Goal: Entertainment & Leisure: Consume media (video, audio)

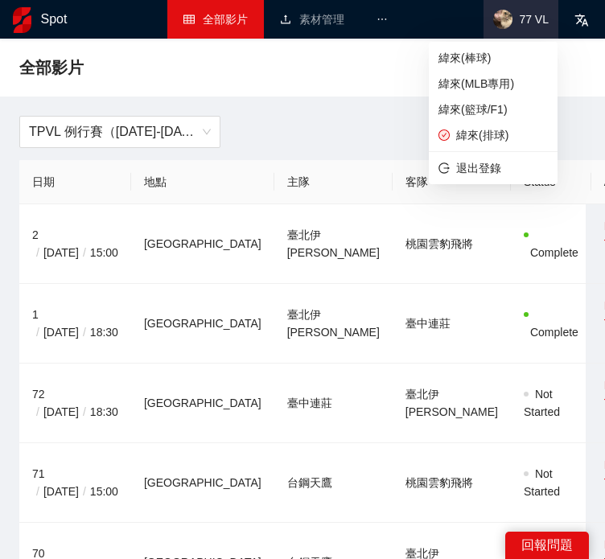
click at [531, 19] on span "77 VL" at bounding box center [534, 19] width 30 height 0
click at [512, 63] on span "緯來(棒球)" at bounding box center [493, 58] width 109 height 18
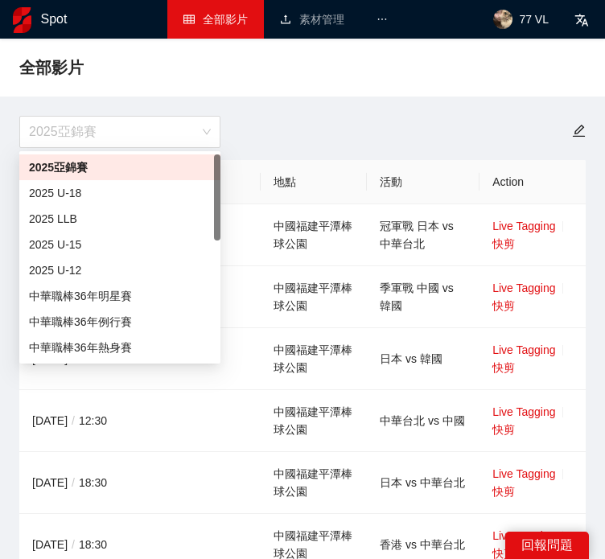
click at [129, 141] on span "2025亞錦賽" at bounding box center [120, 132] width 182 height 31
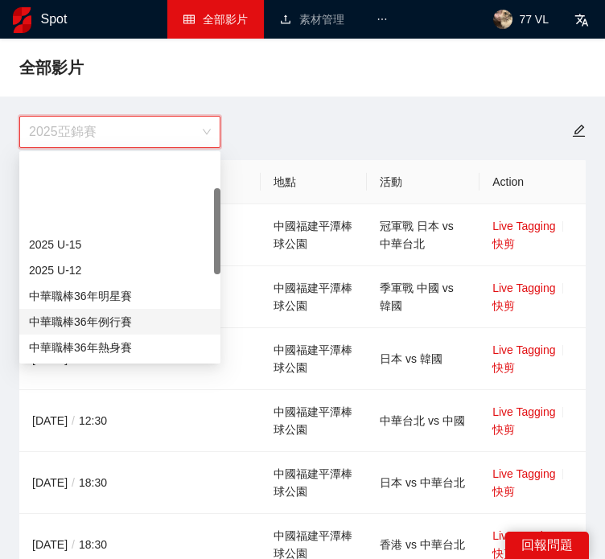
scroll to position [80, 0]
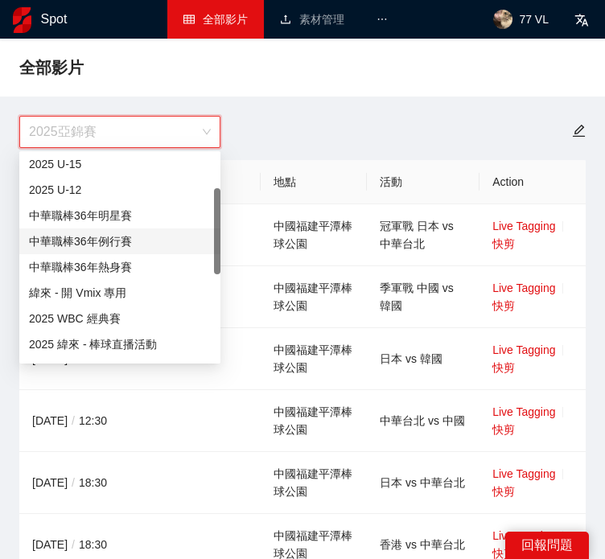
click at [128, 244] on div "中華職棒36年例行賽" at bounding box center [120, 242] width 182 height 18
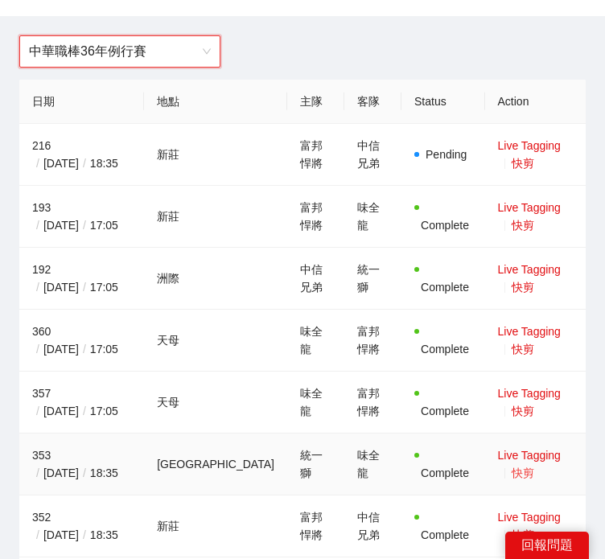
click at [534, 467] on link "快剪" at bounding box center [523, 473] width 23 height 13
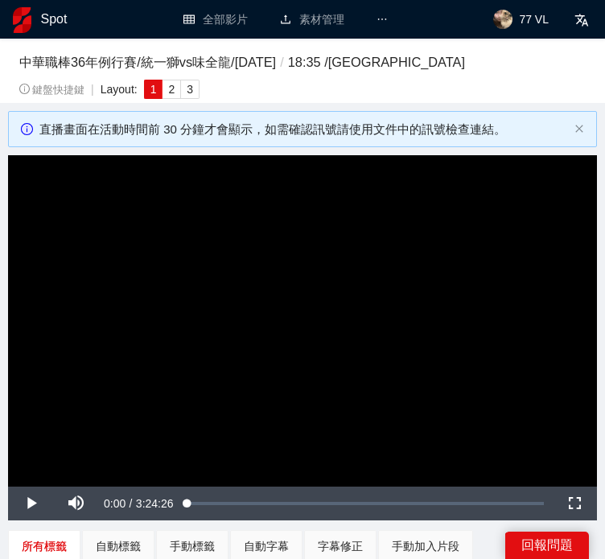
click at [239, 350] on video "Video Player" at bounding box center [302, 320] width 589 height 331
click at [273, 385] on video "Video Player" at bounding box center [302, 320] width 589 height 331
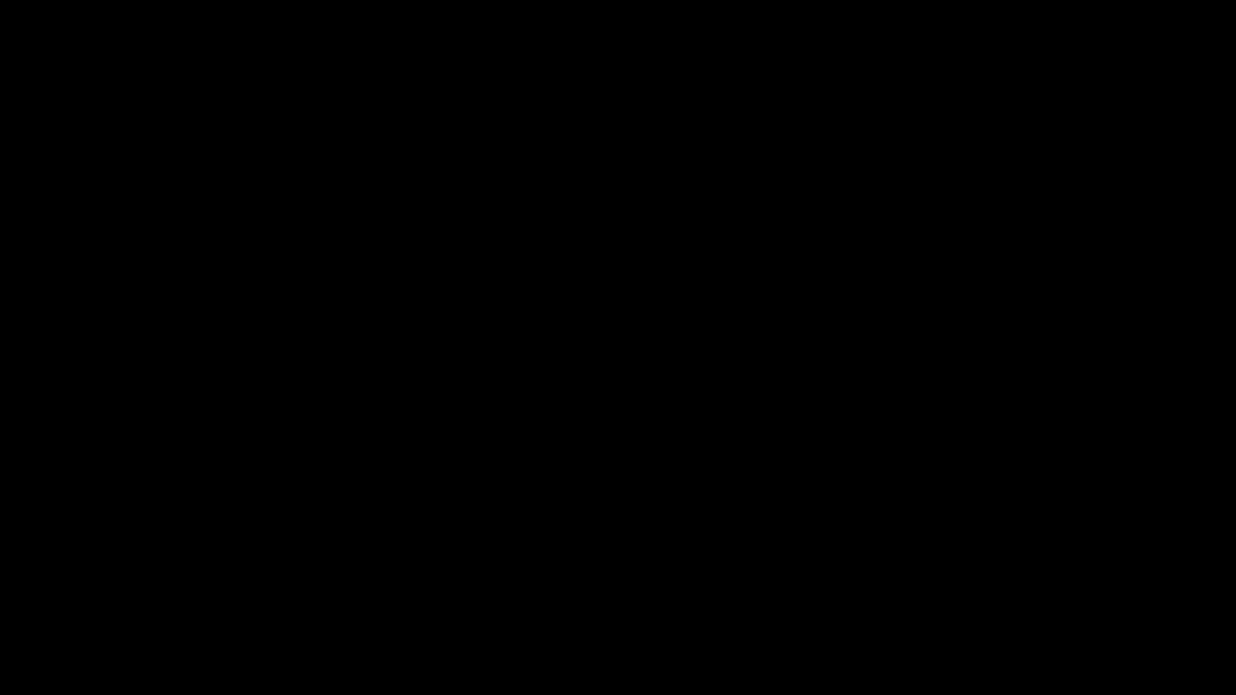
click at [274, 482] on video "Video Player" at bounding box center [618, 347] width 1236 height 695
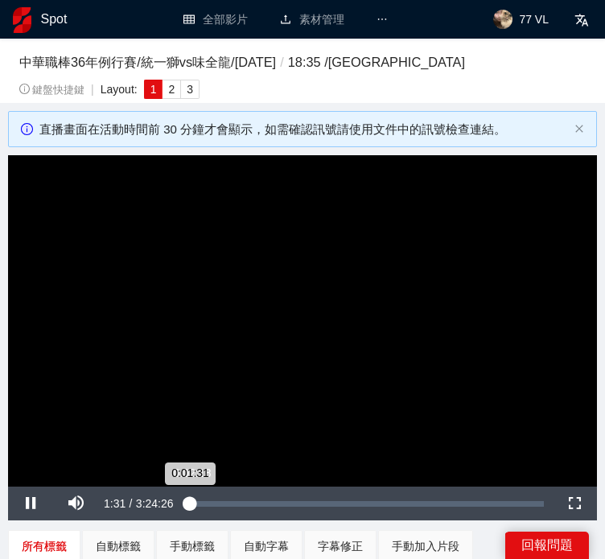
click at [190, 506] on div "0:01:31" at bounding box center [188, 504] width 2 height 6
click at [254, 429] on video "Video Player" at bounding box center [302, 320] width 589 height 331
click at [262, 399] on video "Video Player" at bounding box center [302, 320] width 589 height 331
click at [193, 502] on div "0:03:16" at bounding box center [190, 503] width 6 height 3
click at [199, 499] on div "Loaded : 1.76% 0:02:18 0:03:16" at bounding box center [365, 504] width 373 height 34
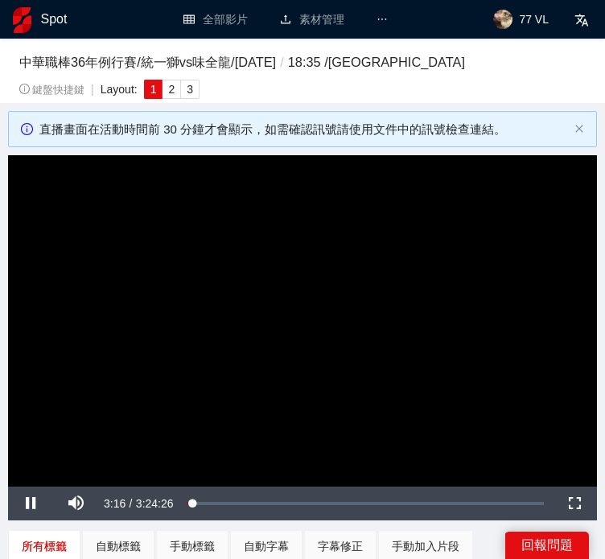
click at [199, 501] on div "Loaded : 1.76% 0:02:18 0:03:16" at bounding box center [365, 504] width 373 height 34
click at [198, 504] on div "Loaded : 1.76% 0:02:18 0:03:16" at bounding box center [365, 503] width 356 height 3
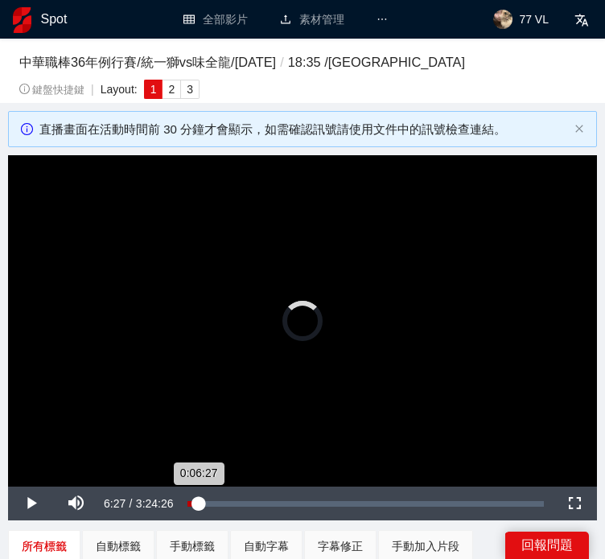
click at [198, 501] on div "0:06:27" at bounding box center [192, 504] width 11 height 6
click at [197, 501] on div "0:06:28" at bounding box center [192, 504] width 11 height 6
click at [194, 502] on div "0:05:32" at bounding box center [192, 504] width 10 height 6
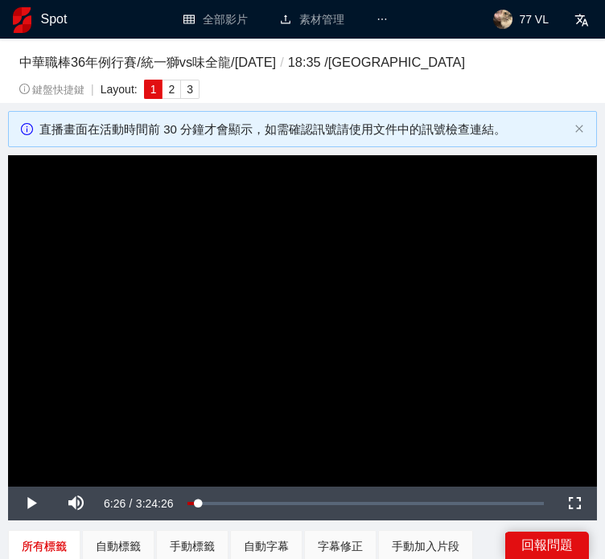
click at [258, 350] on video "Video Player" at bounding box center [302, 320] width 589 height 331
click at [289, 413] on video "Video Player" at bounding box center [302, 320] width 589 height 331
click at [200, 501] on div "0:06:42" at bounding box center [193, 504] width 12 height 6
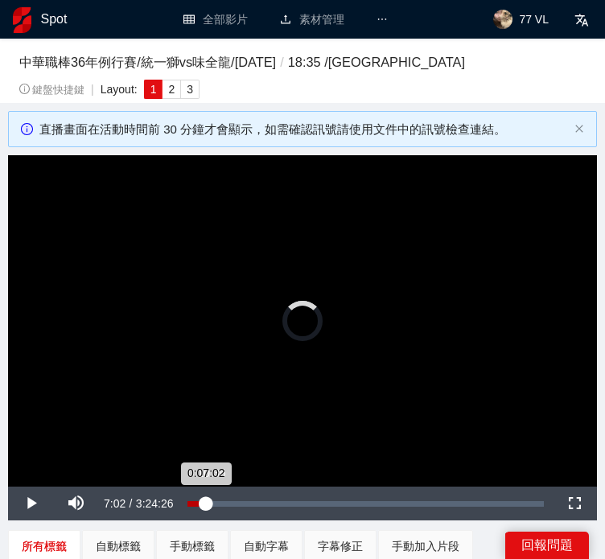
drag, startPoint x: 205, startPoint y: 501, endPoint x: 222, endPoint y: 501, distance: 16.9
click at [206, 501] on div "0:07:02" at bounding box center [196, 504] width 19 height 6
click at [222, 501] on div "Loaded : 0.00% 0:15:54 0:11:04" at bounding box center [368, 504] width 351 height 6
click at [235, 501] on div "0:24:22" at bounding box center [235, 504] width 1 height 6
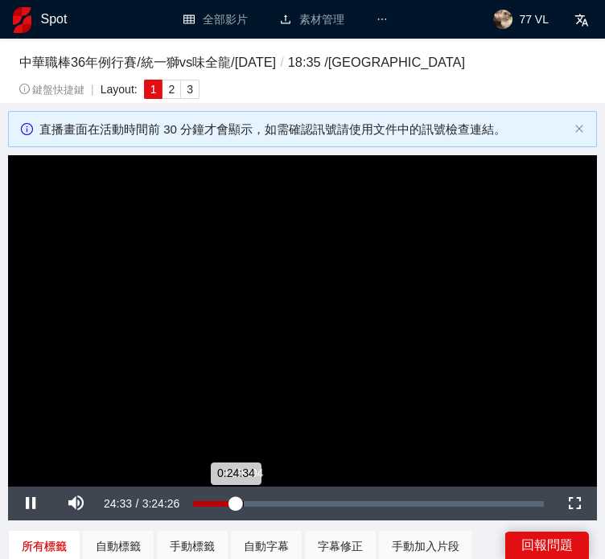
click at [235, 501] on div "0:24:34" at bounding box center [214, 504] width 42 height 6
click at [243, 501] on div "0:29:04" at bounding box center [218, 504] width 50 height 6
click at [116, 385] on video "Video Player" at bounding box center [302, 320] width 589 height 331
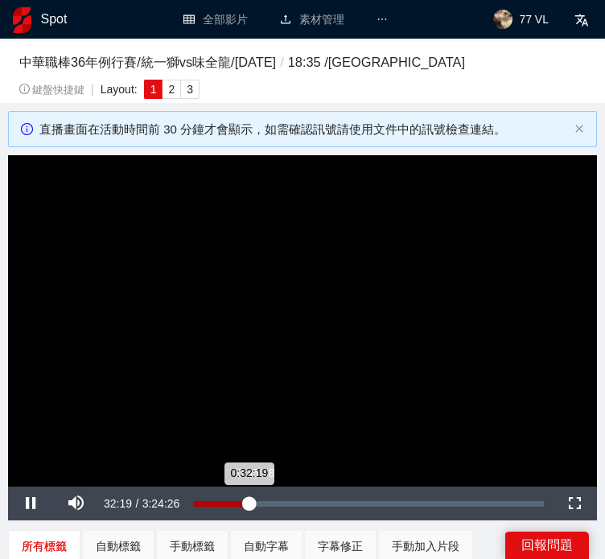
click at [249, 504] on div "0:32:19" at bounding box center [221, 504] width 56 height 6
click at [254, 503] on div "0:36:06" at bounding box center [223, 504] width 61 height 6
click at [257, 501] on div "0:37:02" at bounding box center [225, 504] width 64 height 6
click at [359, 333] on video "Video Player" at bounding box center [302, 320] width 589 height 331
click at [335, 334] on video "Video Player" at bounding box center [302, 320] width 589 height 331
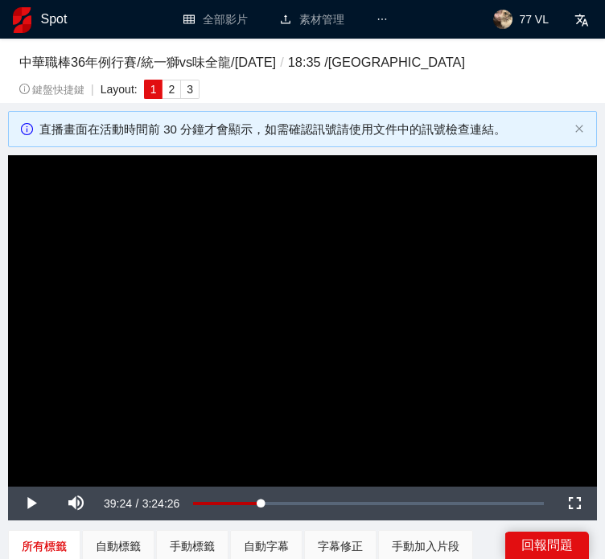
click at [335, 334] on video "Video Player" at bounding box center [302, 320] width 589 height 331
click at [108, 246] on video "Video Player" at bounding box center [302, 320] width 589 height 331
click at [410, 300] on video "Video Player" at bounding box center [302, 320] width 589 height 331
click at [399, 340] on video "Video Player" at bounding box center [302, 320] width 589 height 331
click at [424, 334] on video "Video Player" at bounding box center [302, 320] width 589 height 331
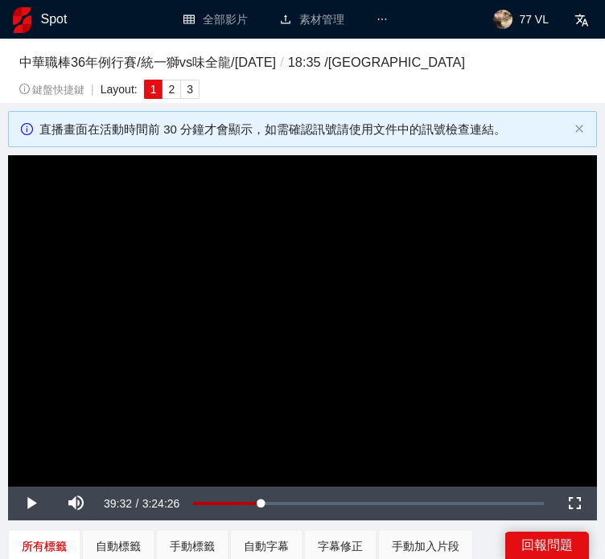
click at [224, 309] on video "Video Player" at bounding box center [302, 320] width 589 height 331
click at [253, 312] on video "Video Player" at bounding box center [302, 320] width 589 height 331
click at [249, 321] on video "Video Player" at bounding box center [302, 320] width 589 height 331
click at [312, 345] on video "Video Player" at bounding box center [302, 320] width 589 height 331
